Goal: Task Accomplishment & Management: Manage account settings

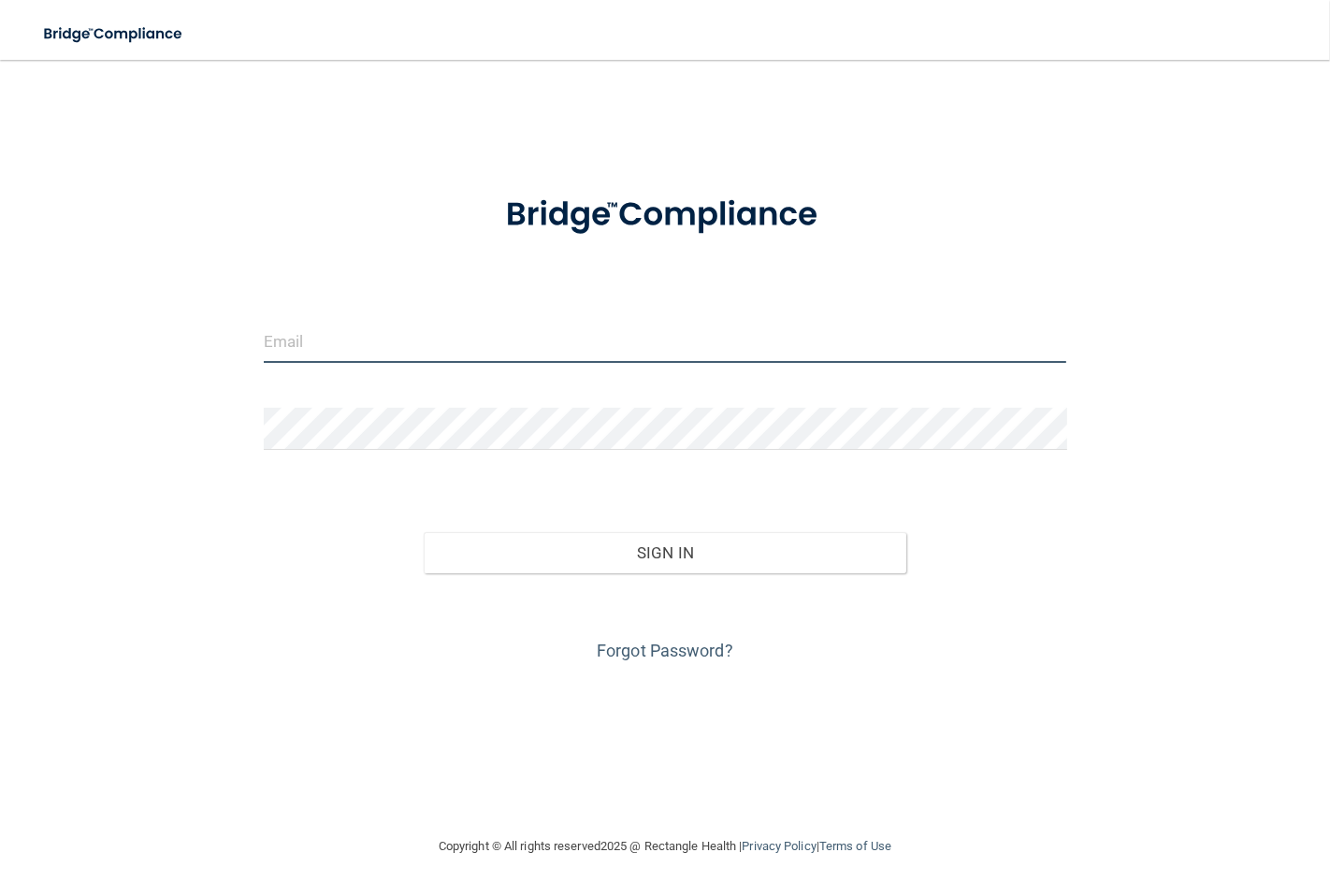
click at [674, 329] on input "email" at bounding box center [665, 341] width 803 height 42
type input "[EMAIL_ADDRESS][DOMAIN_NAME]"
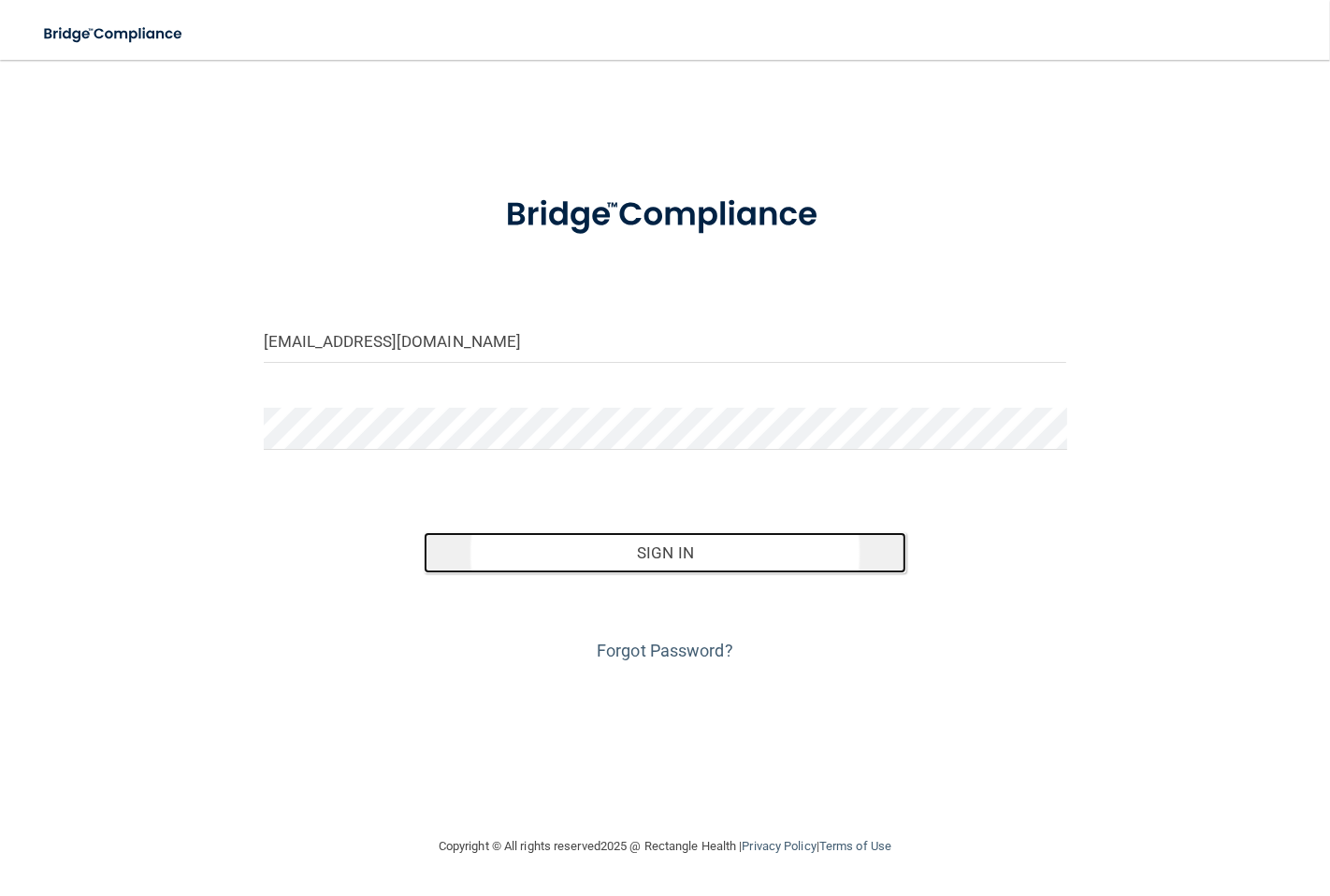
click at [655, 563] on button "Sign In" at bounding box center [664, 552] width 482 height 41
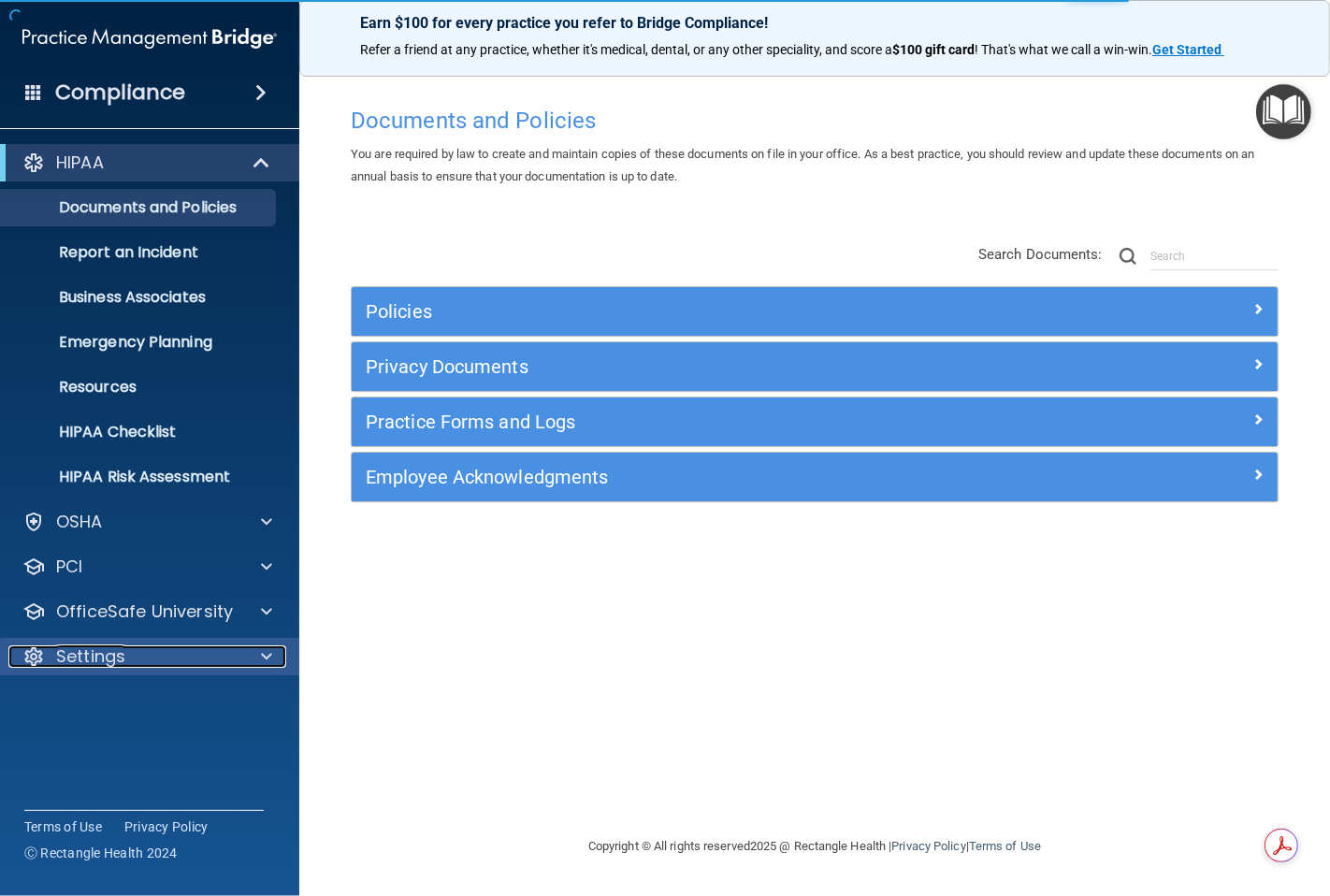
click at [99, 651] on p "Settings" at bounding box center [90, 656] width 69 height 22
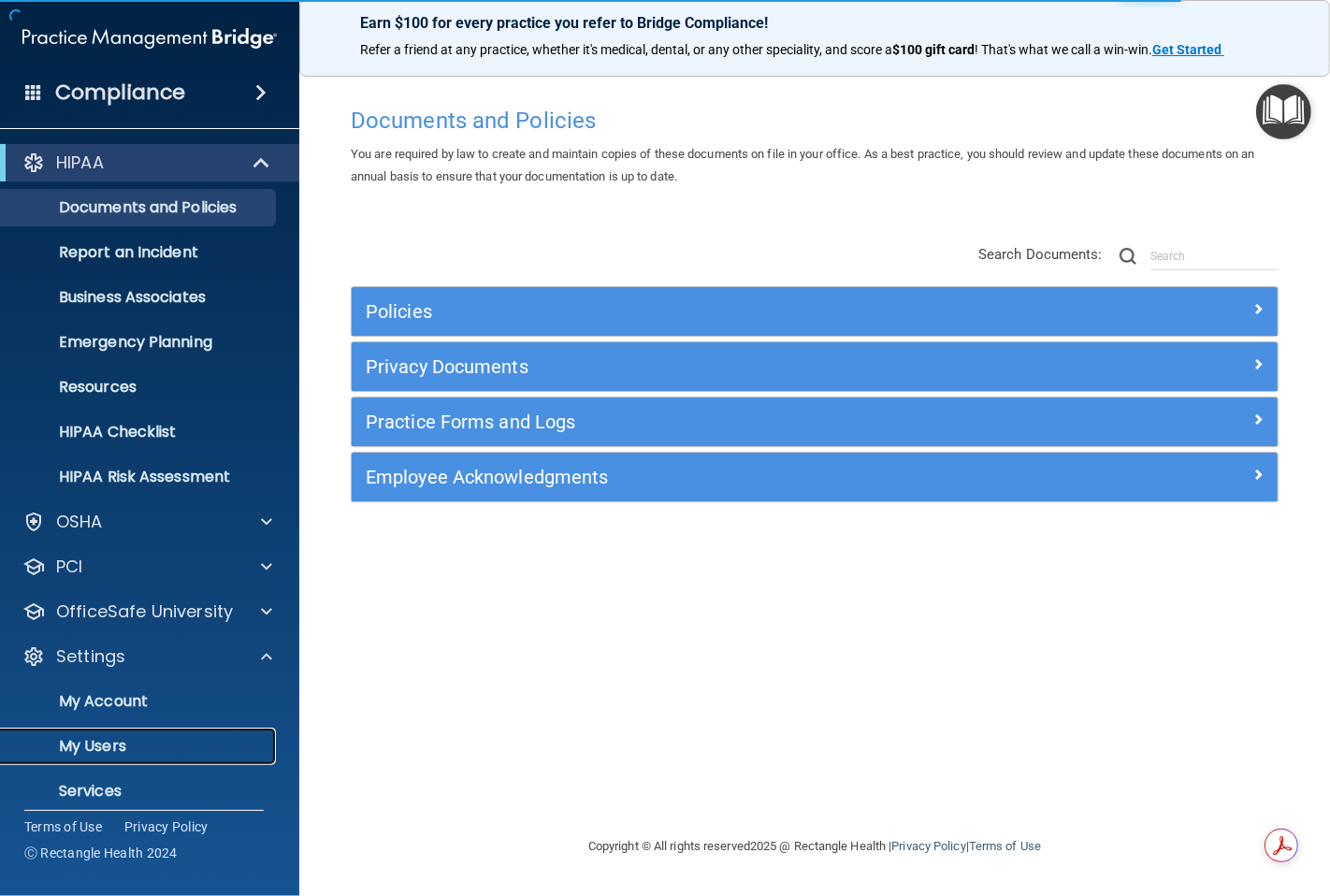
click at [115, 734] on link "My Users" at bounding box center [128, 746] width 294 height 38
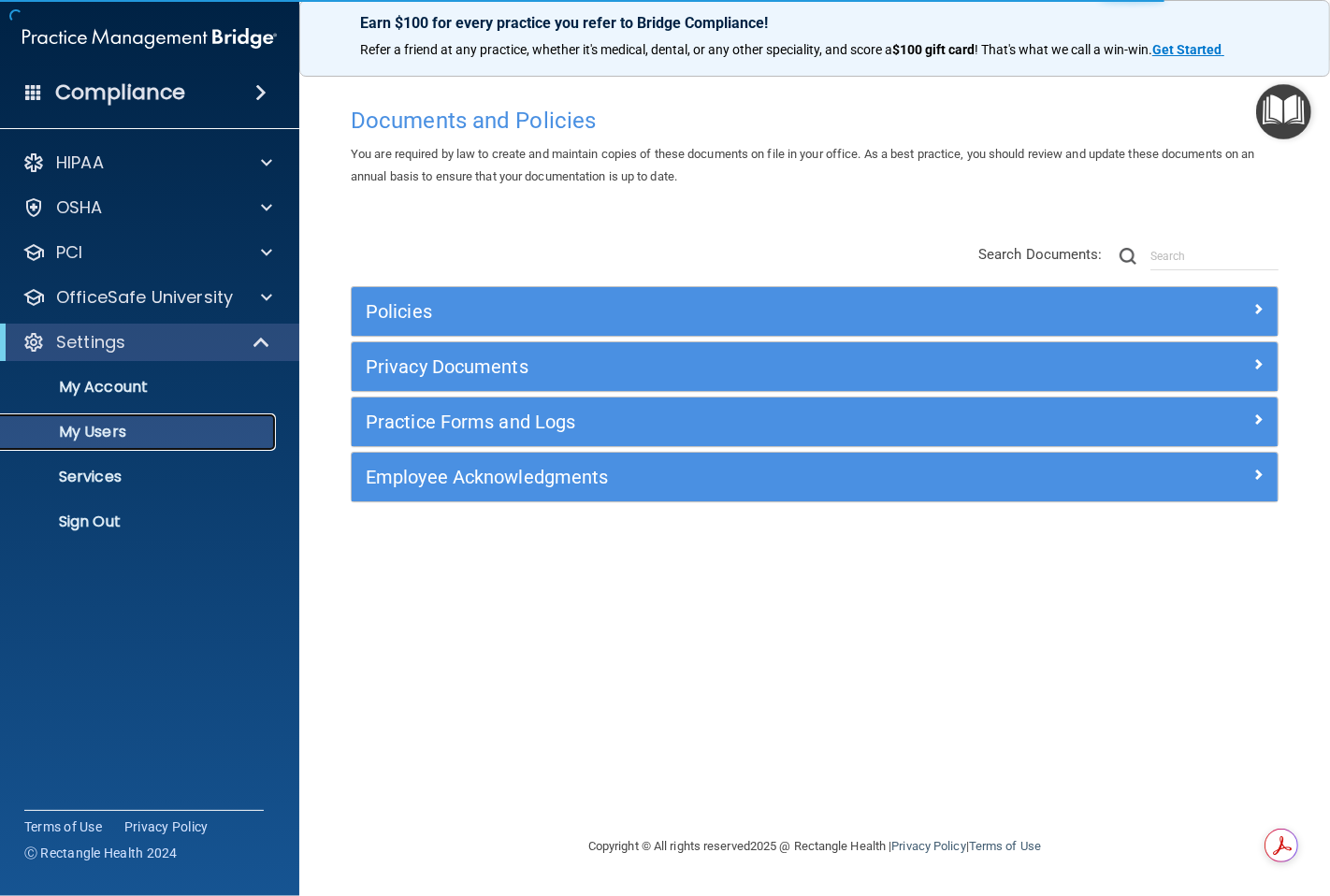
select select "20"
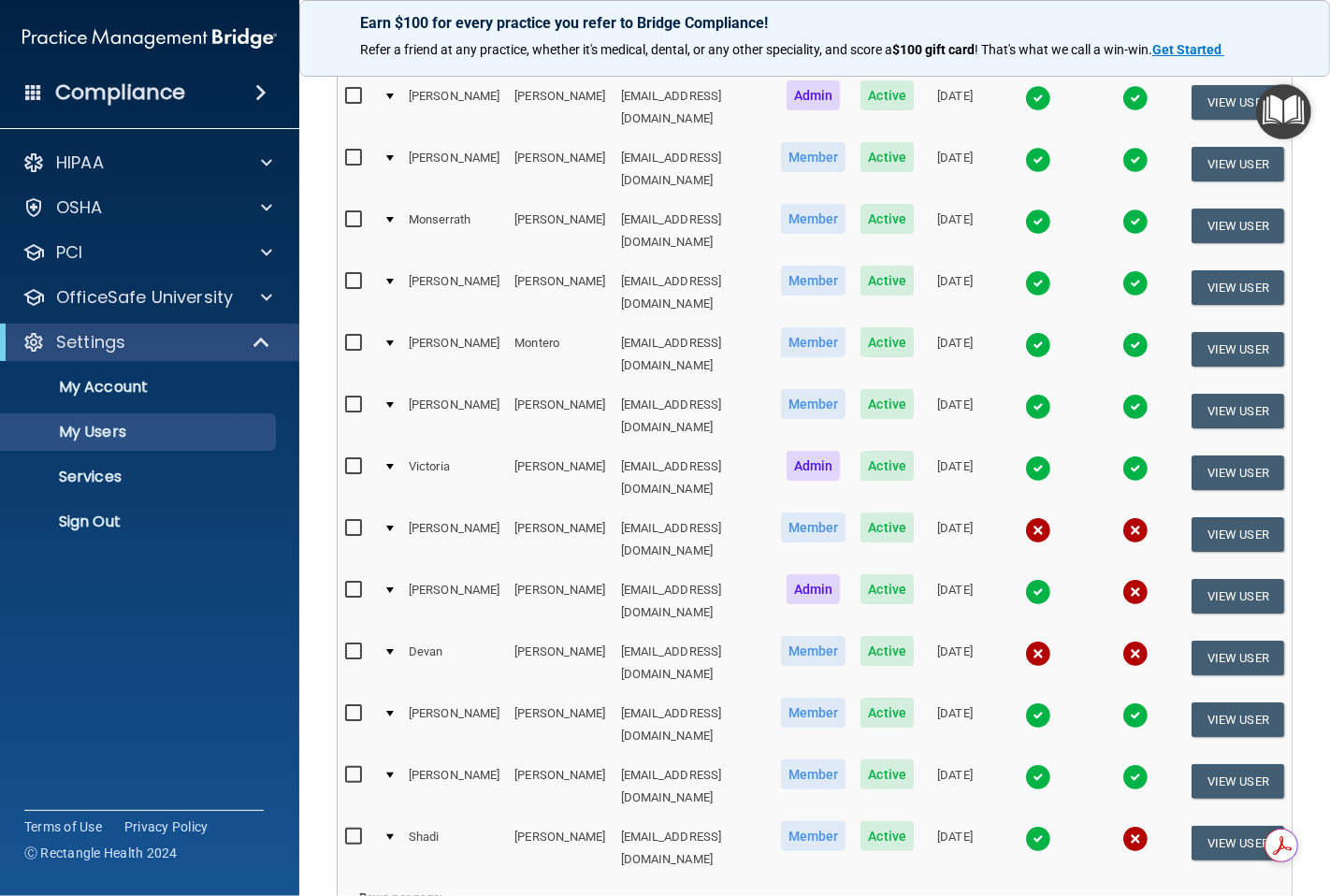
scroll to position [312, 0]
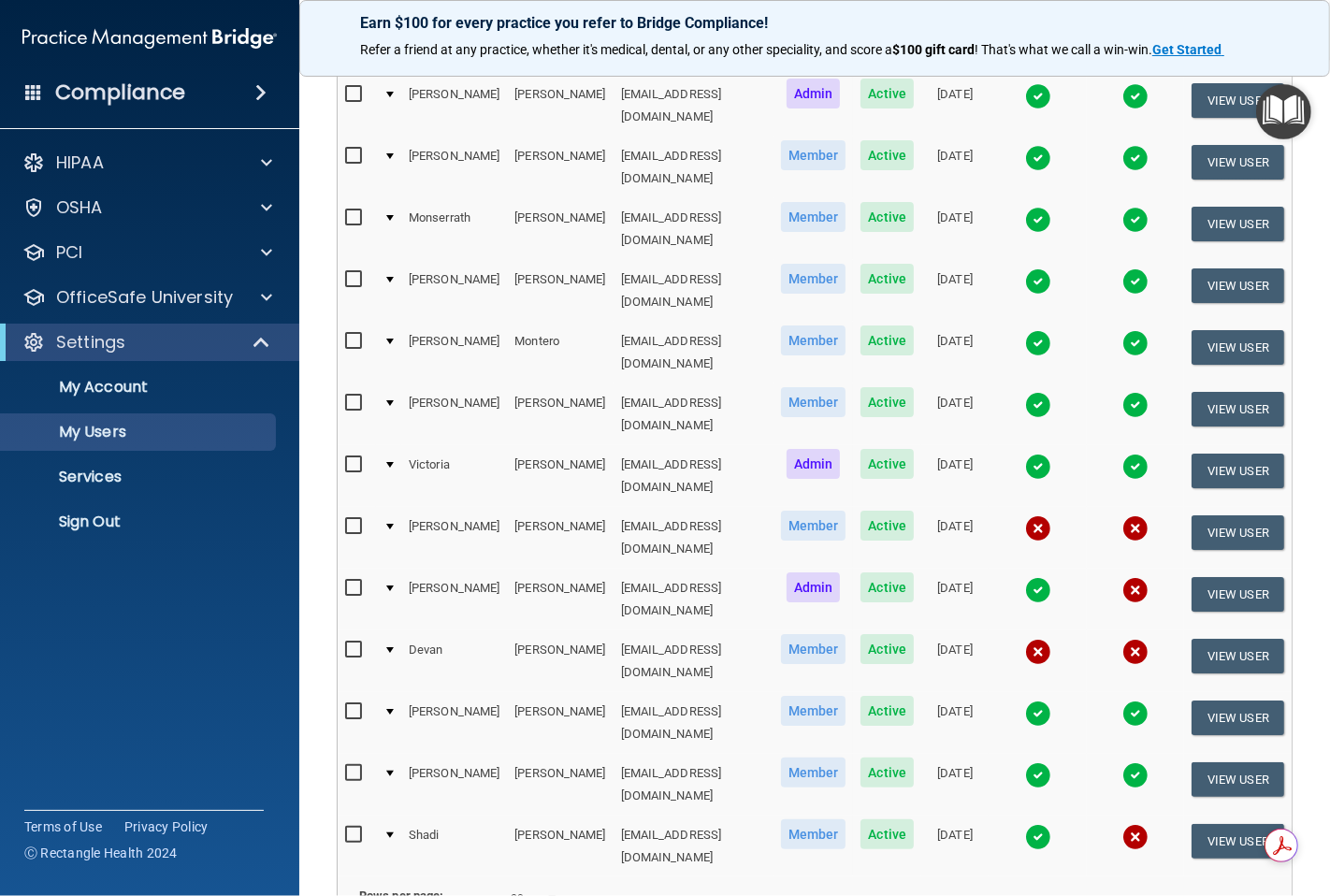
click at [357, 643] on input "checkbox" at bounding box center [355, 649] width 21 height 15
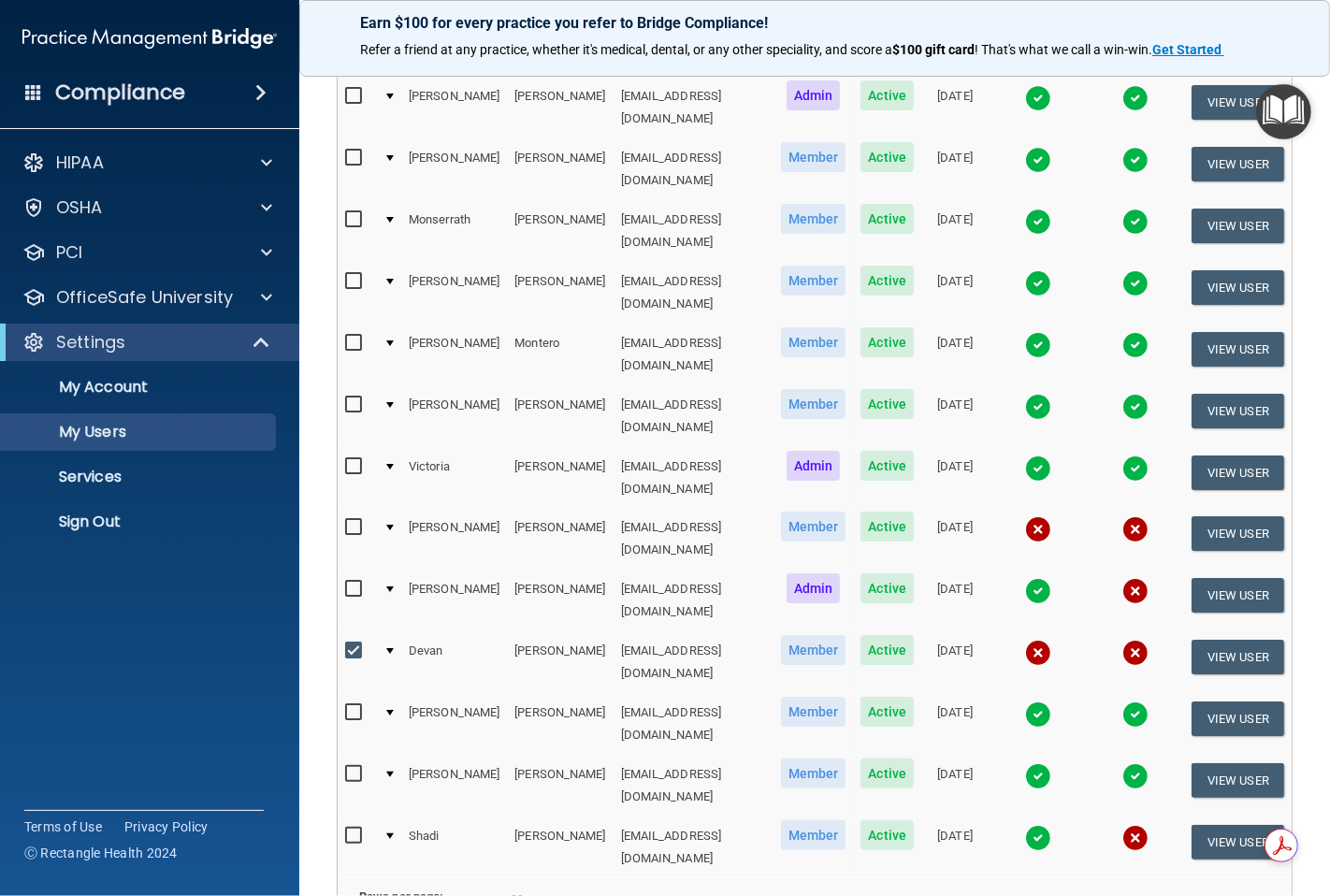
scroll to position [313, 0]
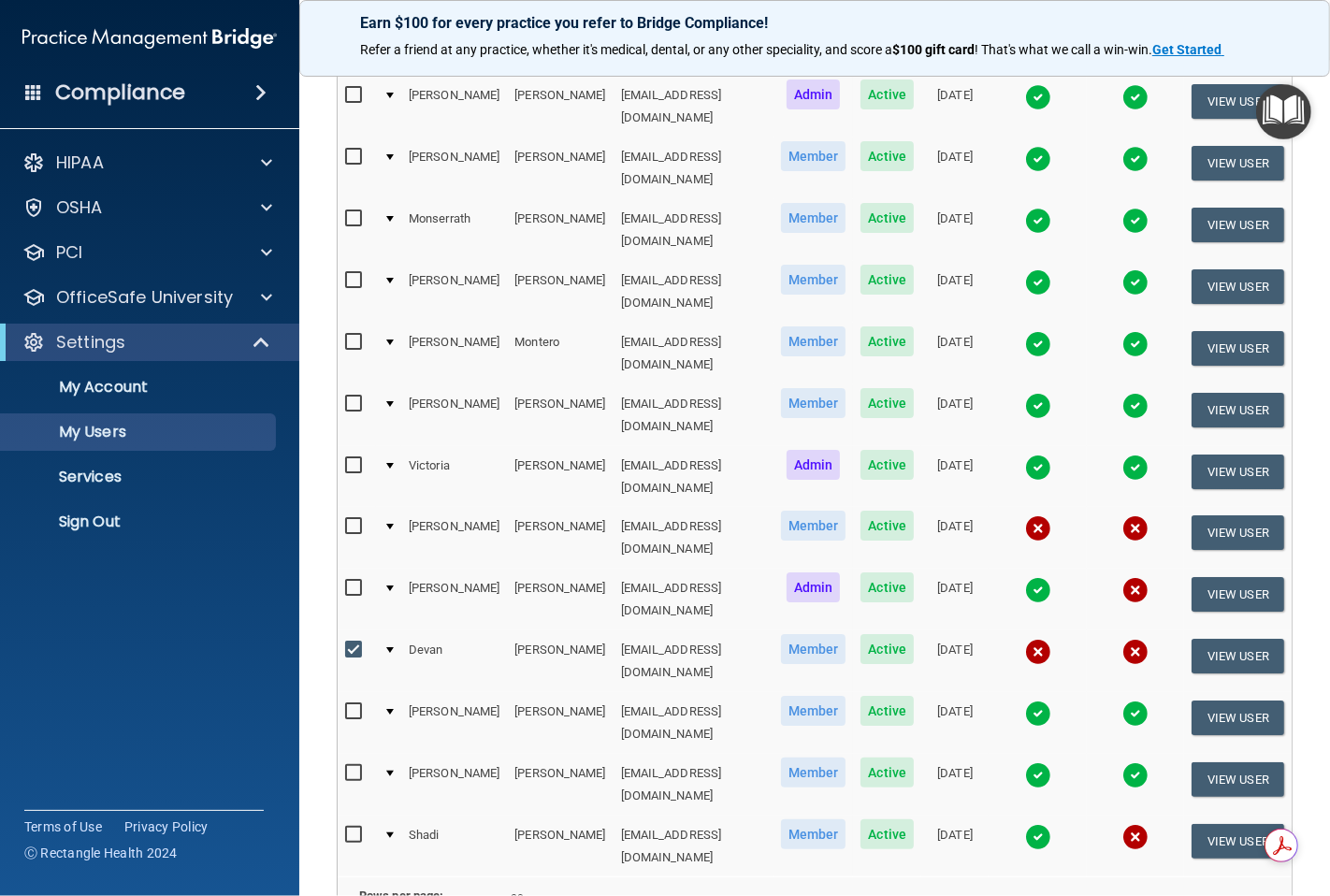
click at [352, 643] on input "checkbox" at bounding box center [355, 649] width 21 height 15
checkbox input "false"
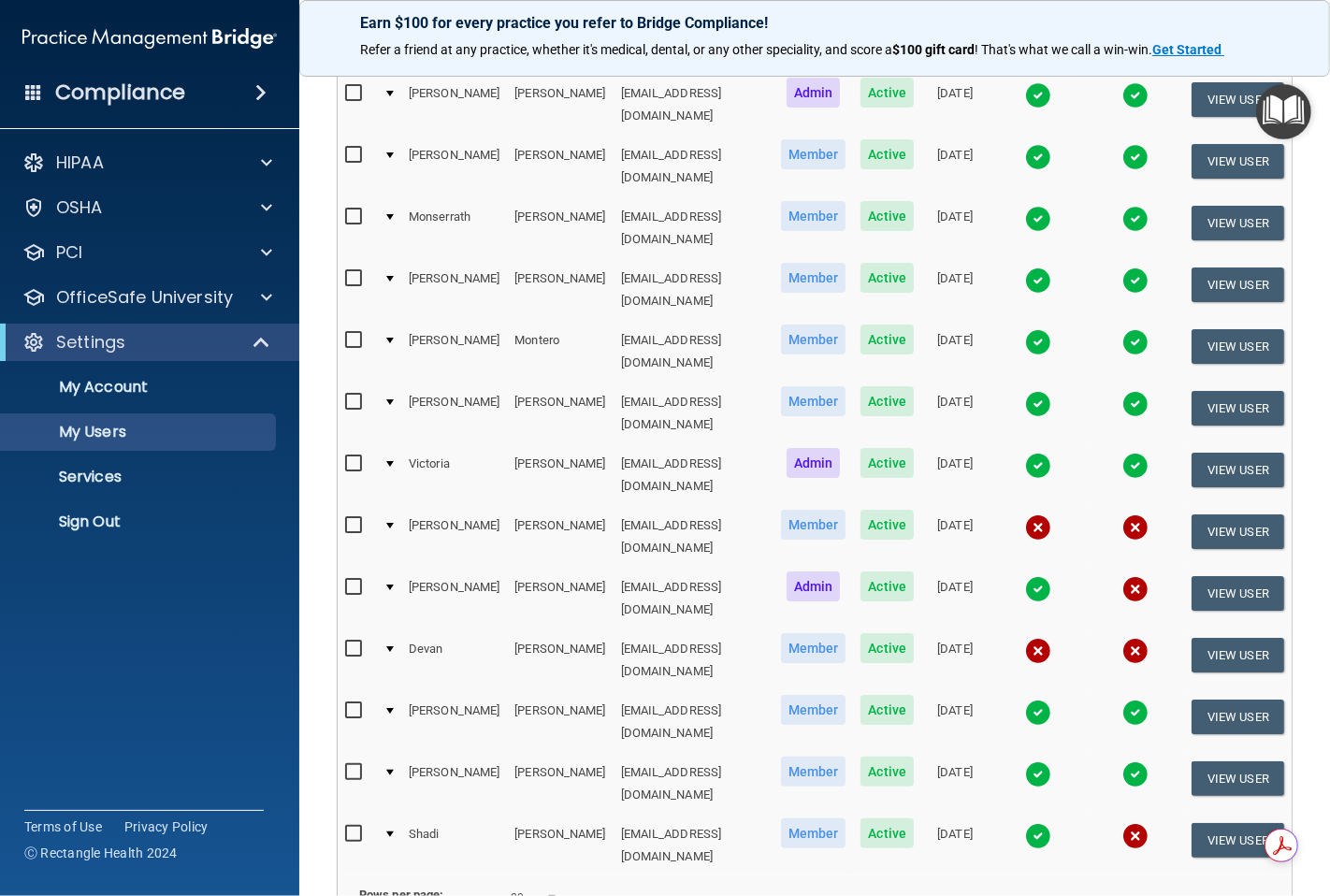
scroll to position [312, 0]
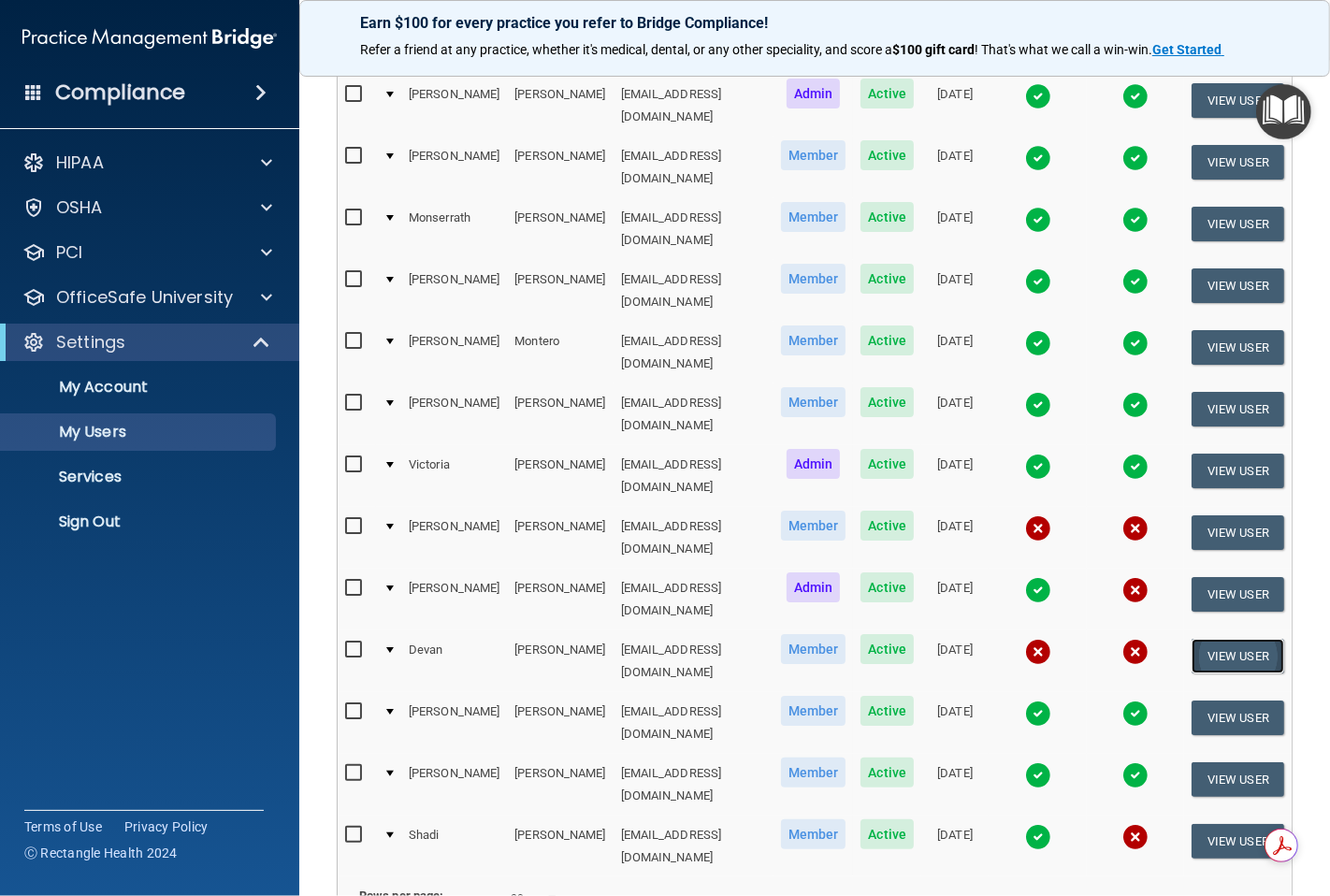
click at [1205, 639] on button "View User" at bounding box center [1237, 656] width 92 height 35
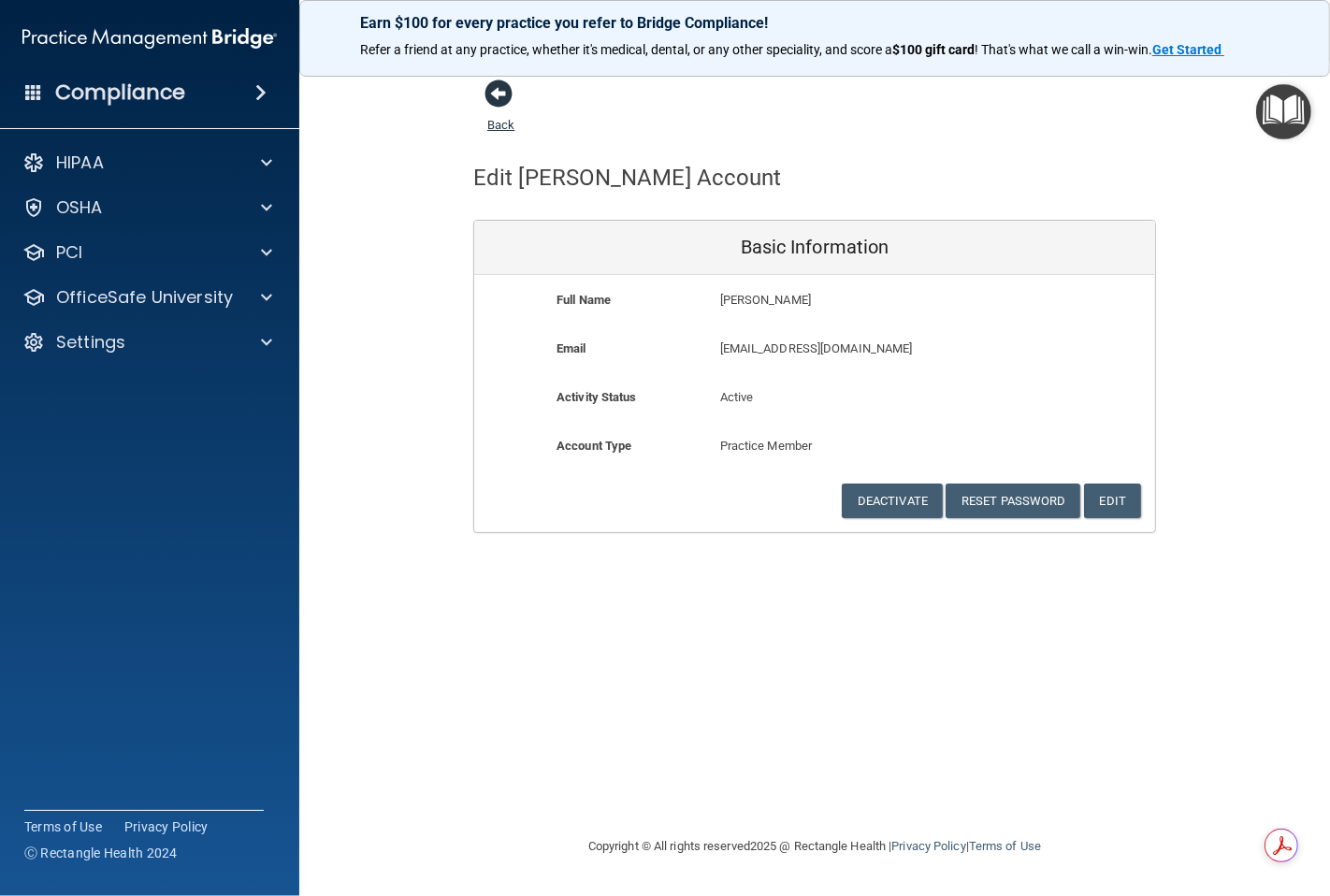
click at [495, 96] on span at bounding box center [498, 93] width 28 height 28
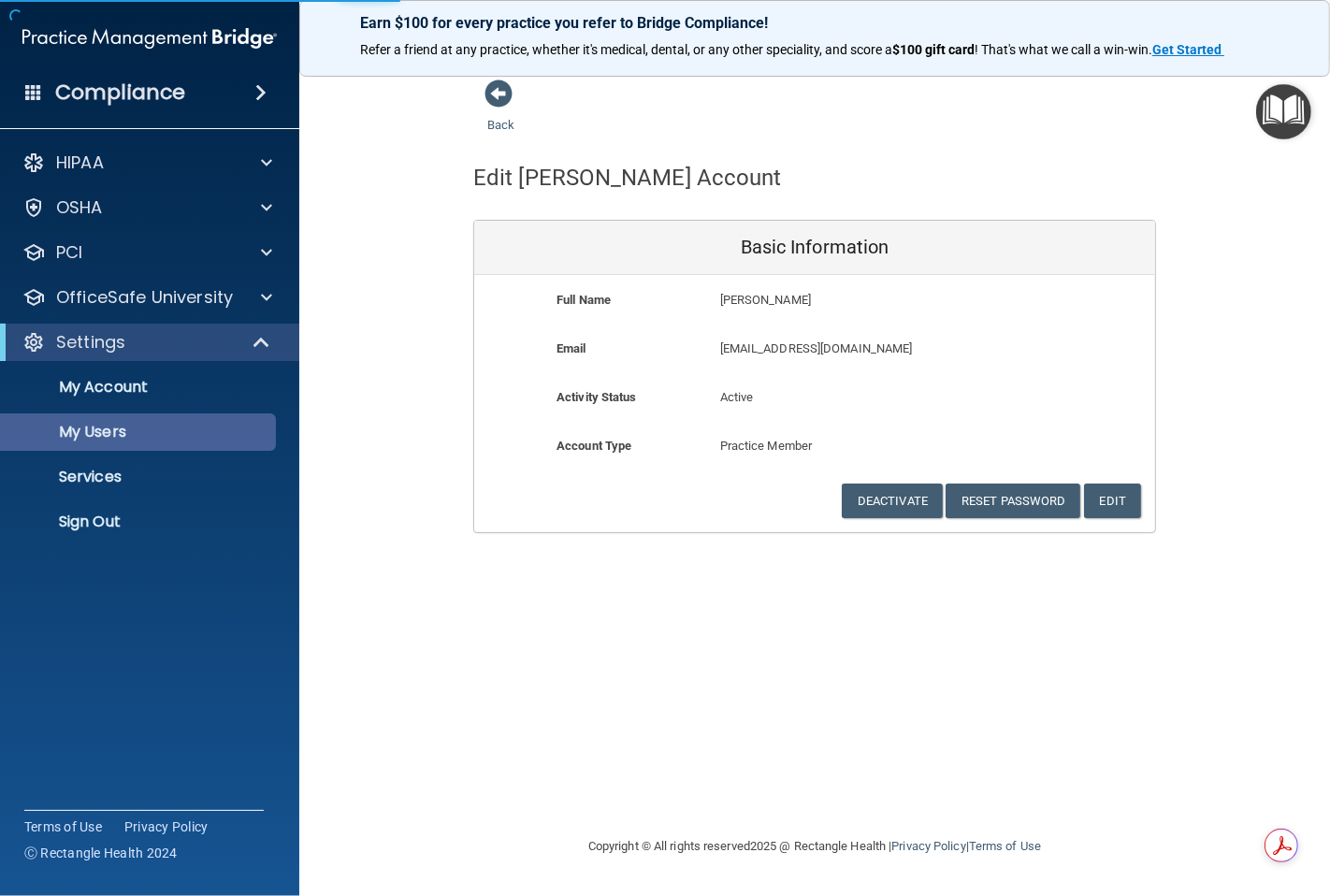
select select "20"
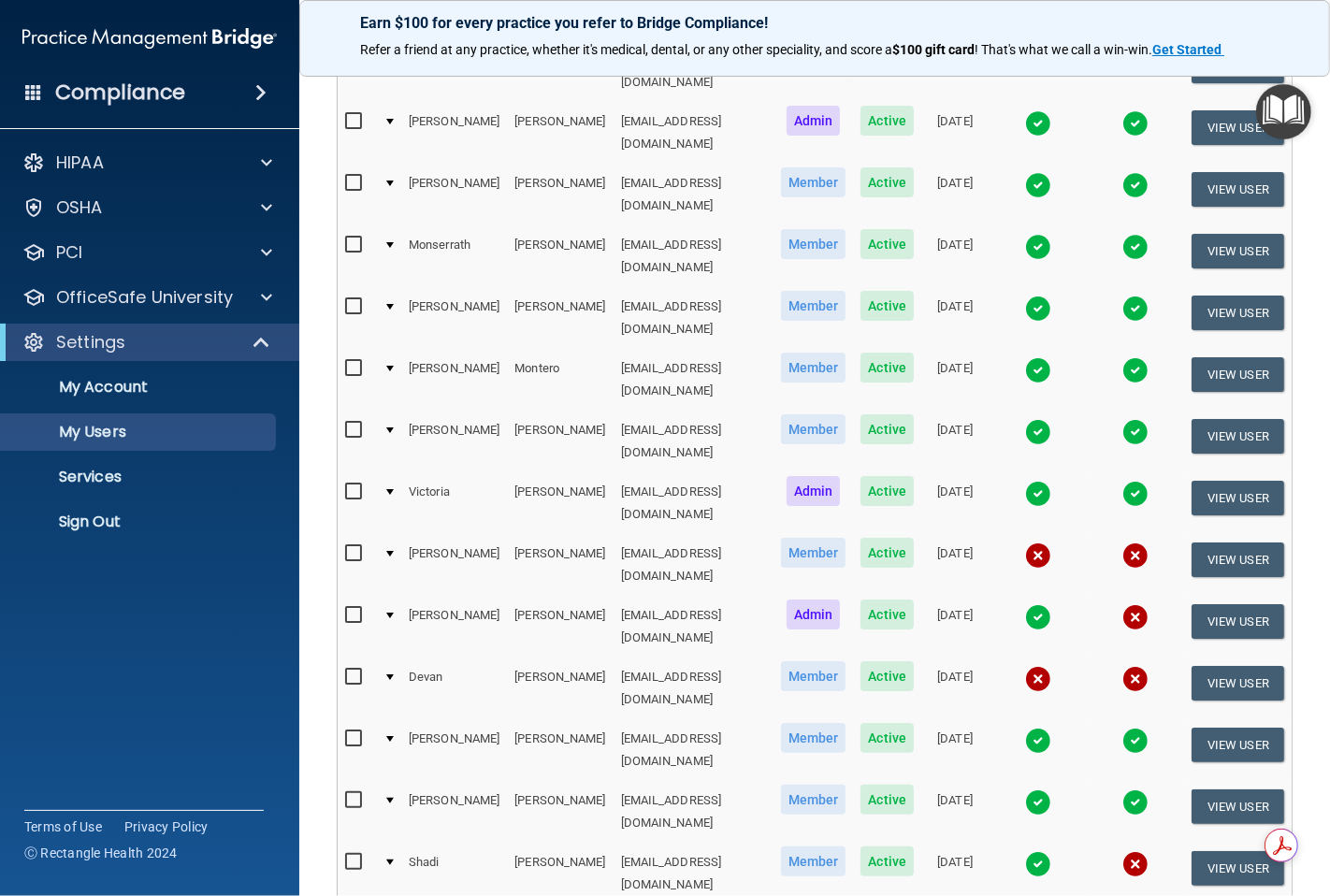
scroll to position [312, 0]
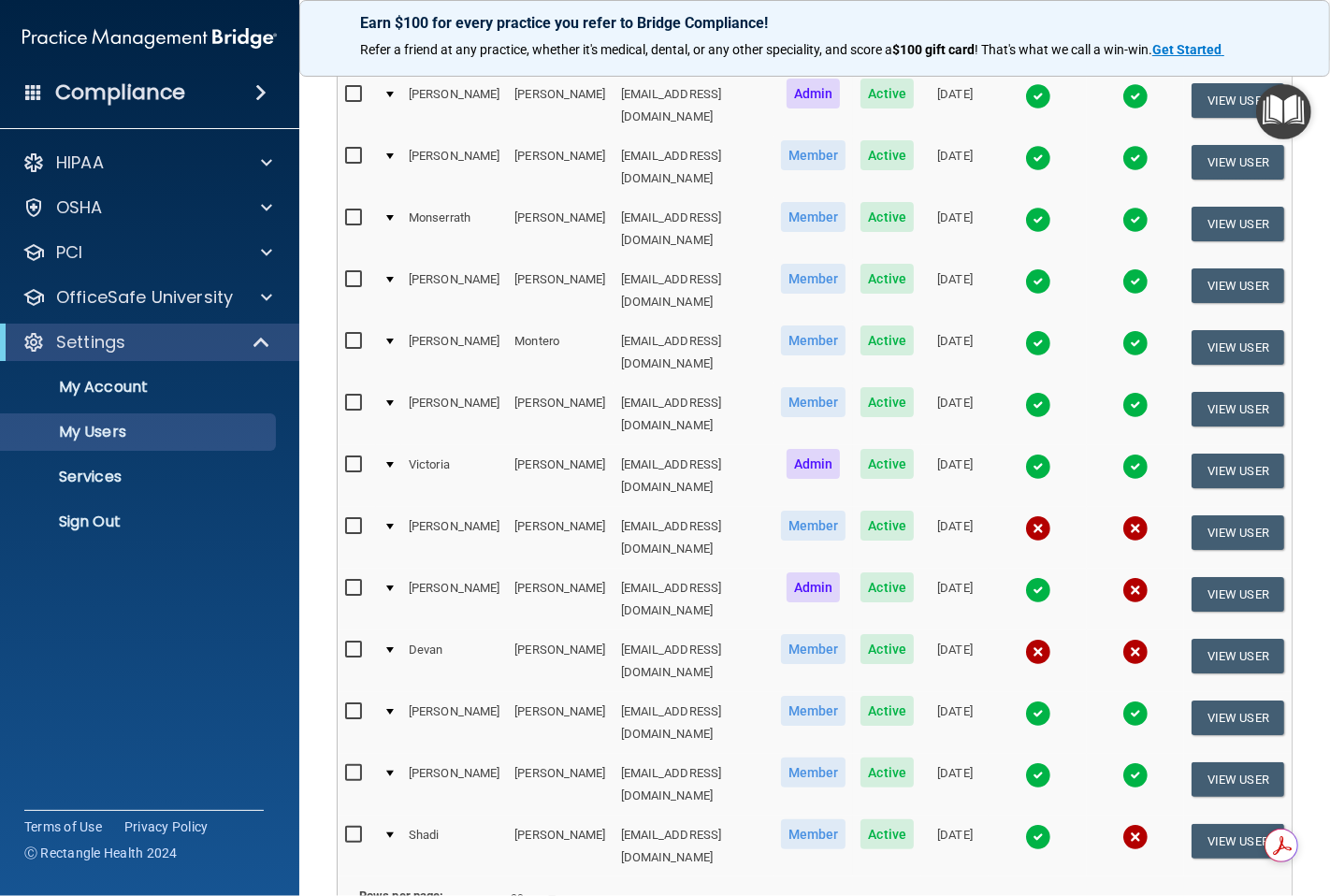
click at [352, 643] on input "checkbox" at bounding box center [355, 649] width 21 height 15
checkbox input "true"
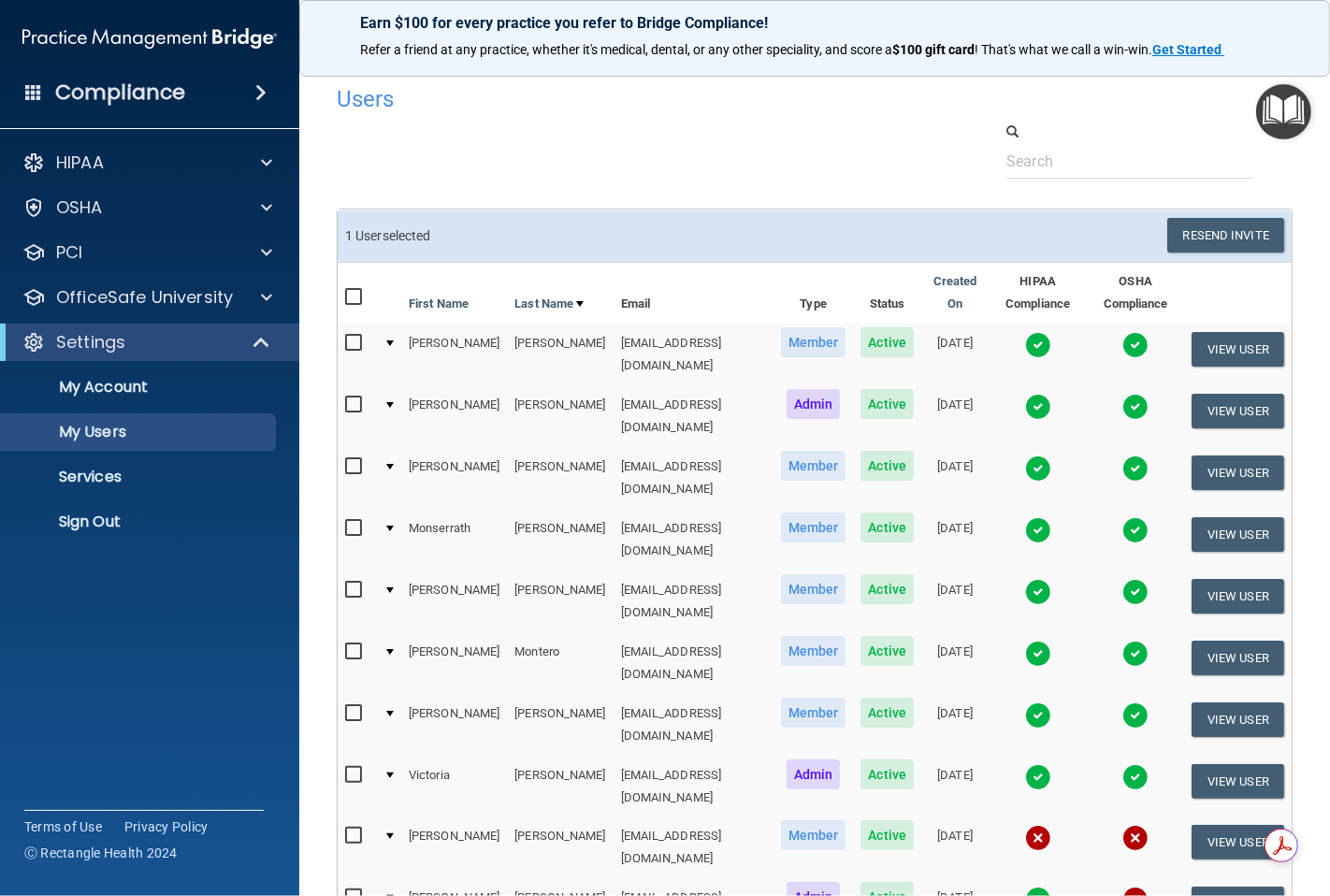
scroll to position [0, 0]
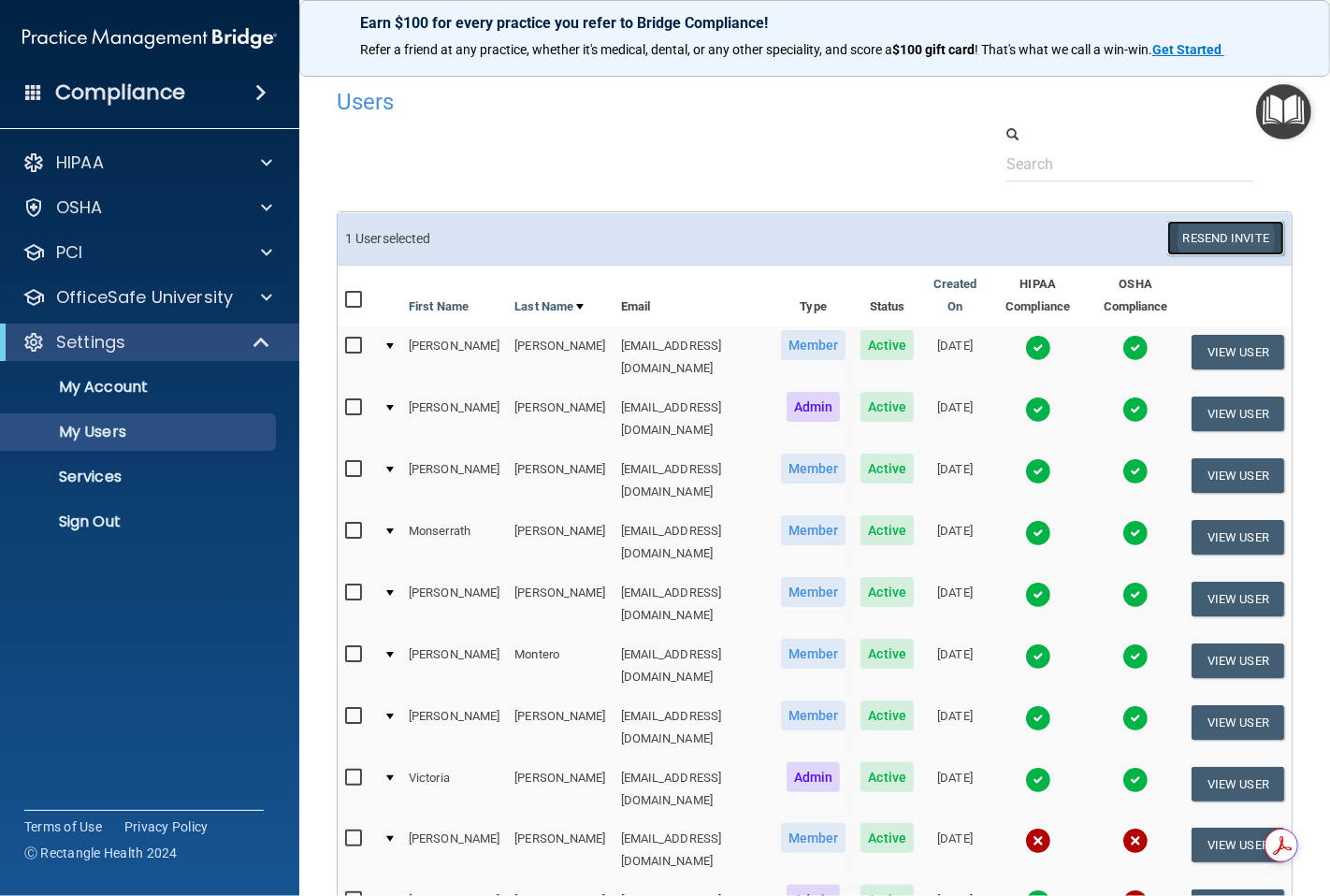
click at [1181, 240] on button "Resend Invite" at bounding box center [1225, 238] width 116 height 35
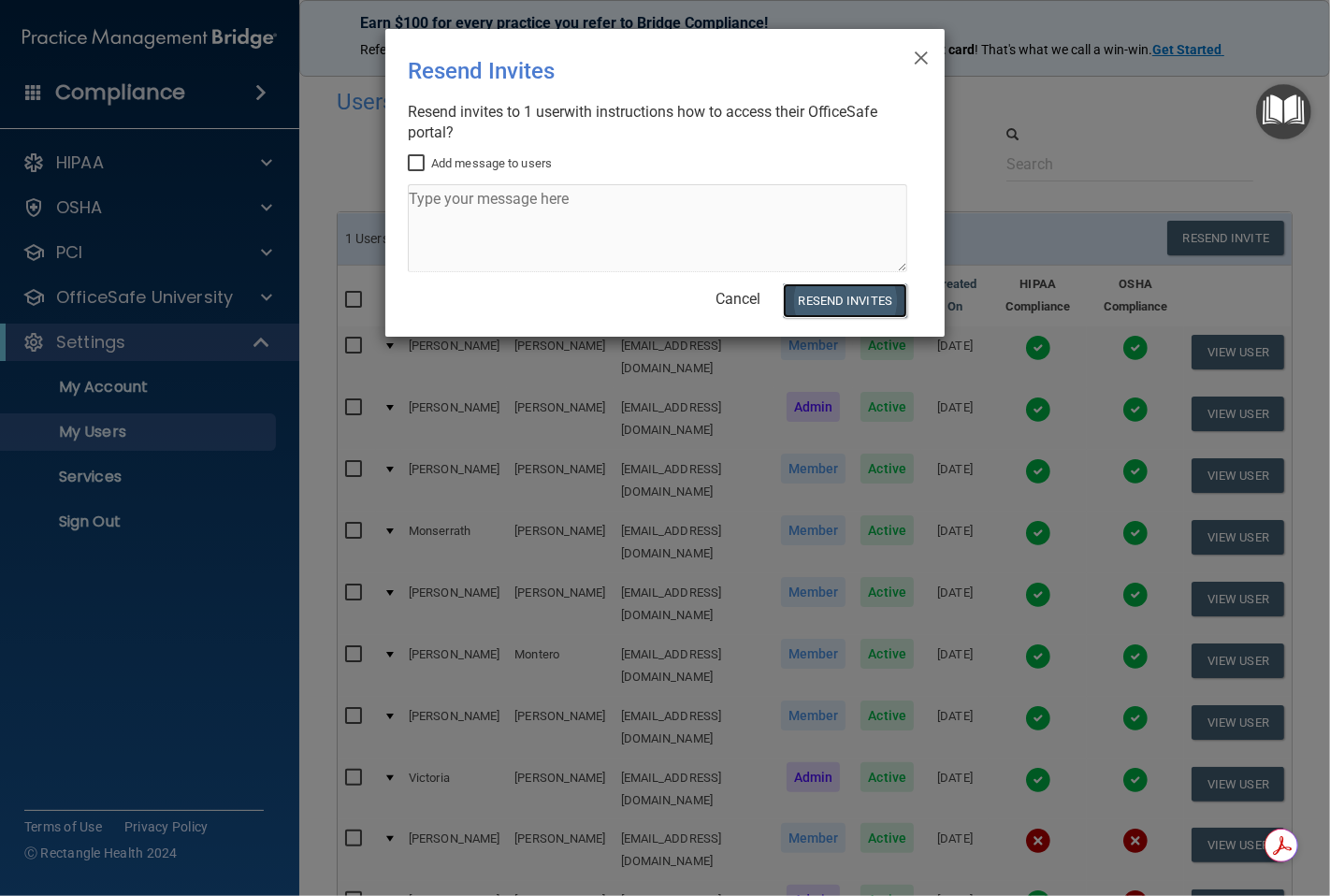
click at [848, 299] on button "Resend Invites" at bounding box center [845, 301] width 124 height 35
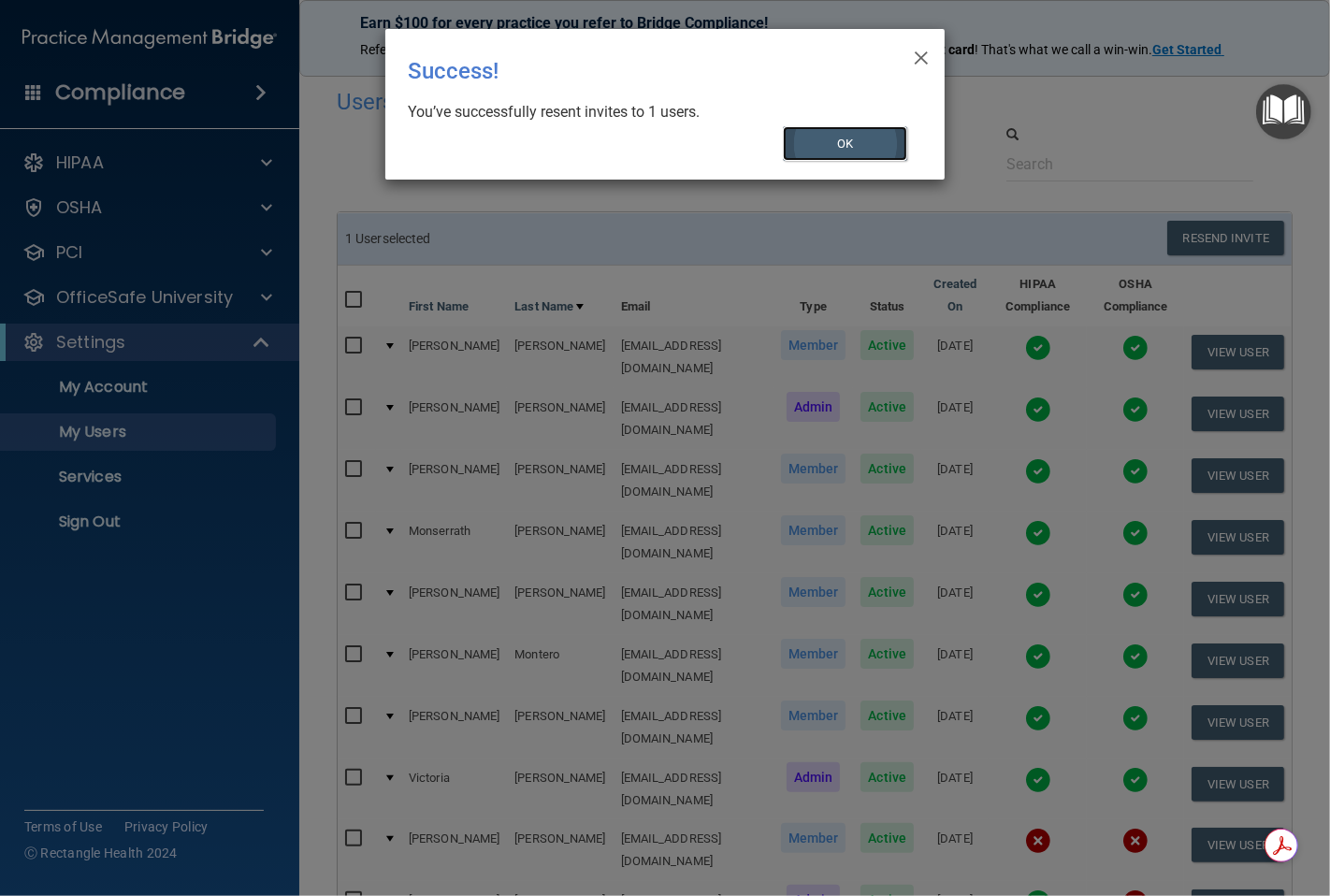
click at [857, 140] on button "OK" at bounding box center [845, 144] width 125 height 35
